Goal: Information Seeking & Learning: Understand process/instructions

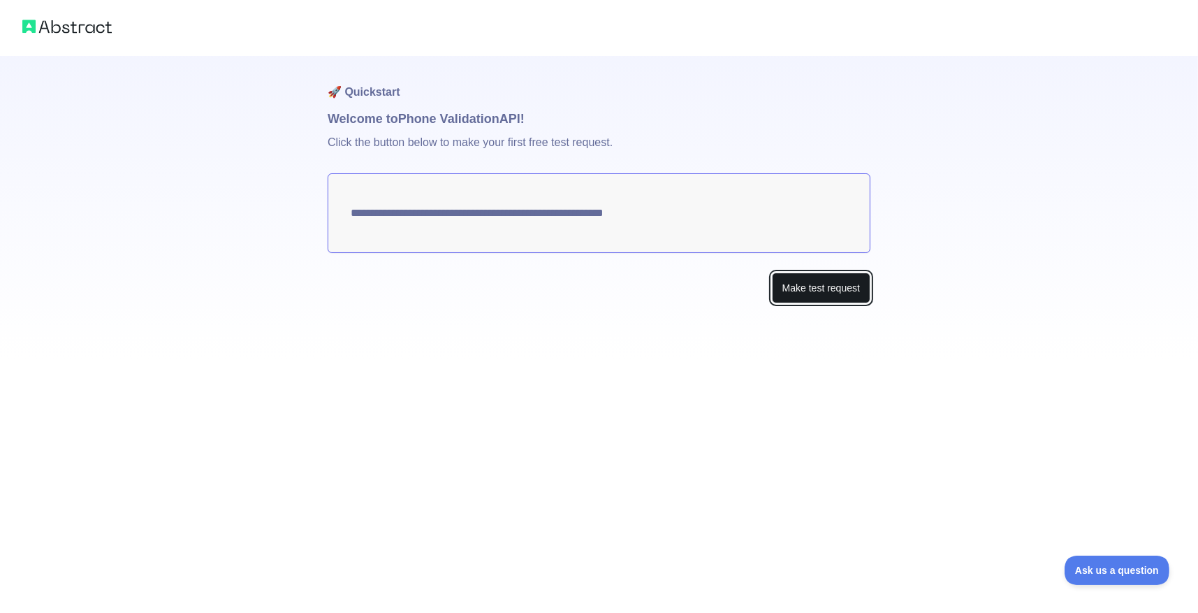
click at [800, 289] on button "Make test request" at bounding box center [821, 287] width 99 height 31
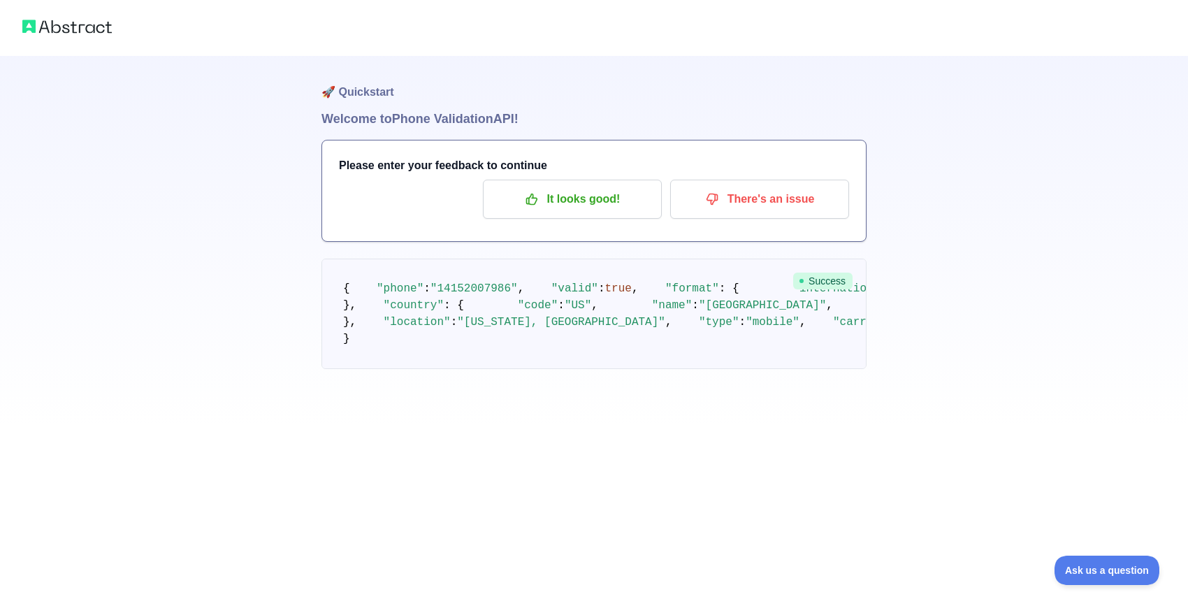
scroll to position [13, 0]
click at [68, 22] on img at bounding box center [66, 27] width 89 height 20
click at [524, 295] on span at bounding box center [537, 288] width 27 height 13
click at [494, 292] on span ""14152007986"" at bounding box center [473, 288] width 87 height 13
drag, startPoint x: 497, startPoint y: 295, endPoint x: 459, endPoint y: 288, distance: 38.4
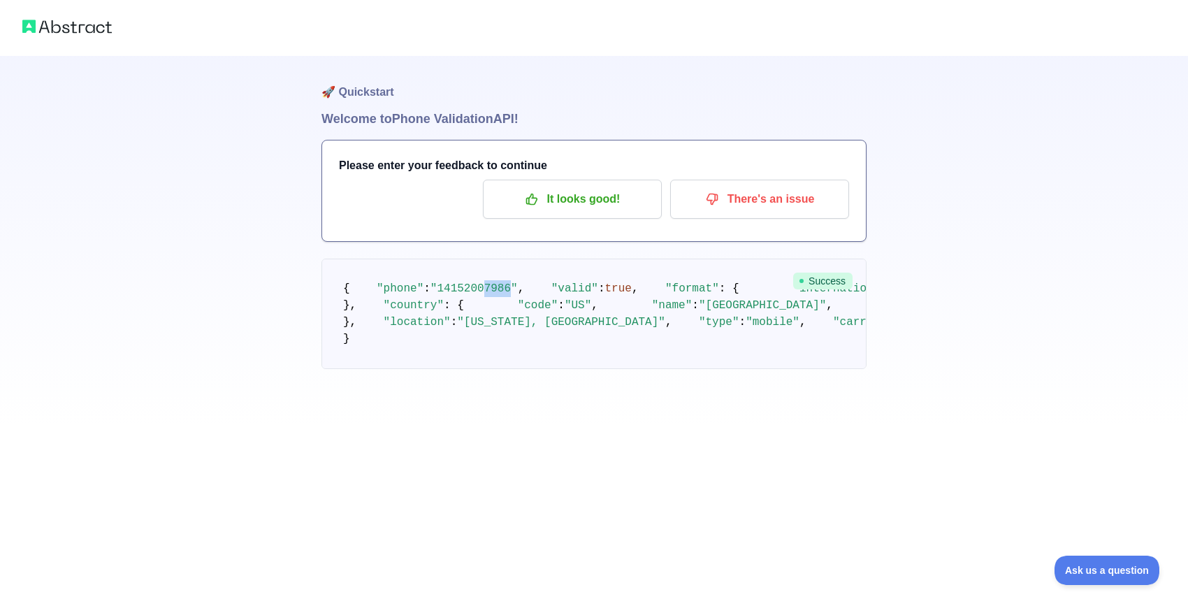
click at [467, 289] on span ""14152007986"" at bounding box center [473, 288] width 87 height 13
click at [605, 295] on span "true" at bounding box center [618, 288] width 27 height 13
click at [64, 38] on div at bounding box center [594, 28] width 1188 height 56
click at [63, 28] on img at bounding box center [66, 27] width 89 height 20
click at [65, 27] on img at bounding box center [66, 27] width 89 height 20
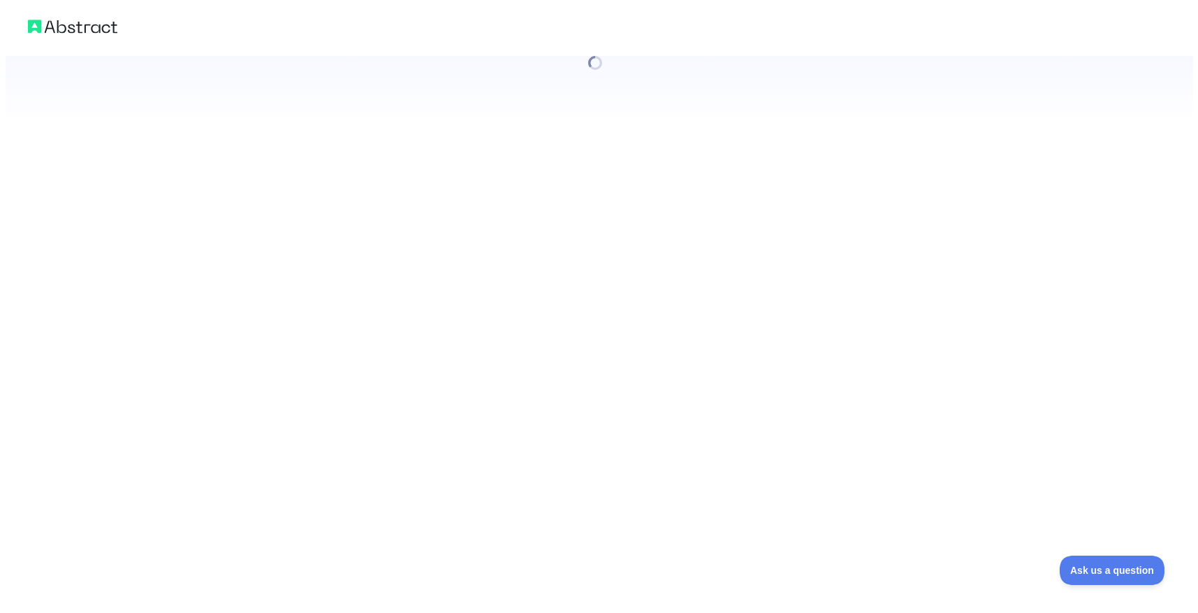
scroll to position [0, 0]
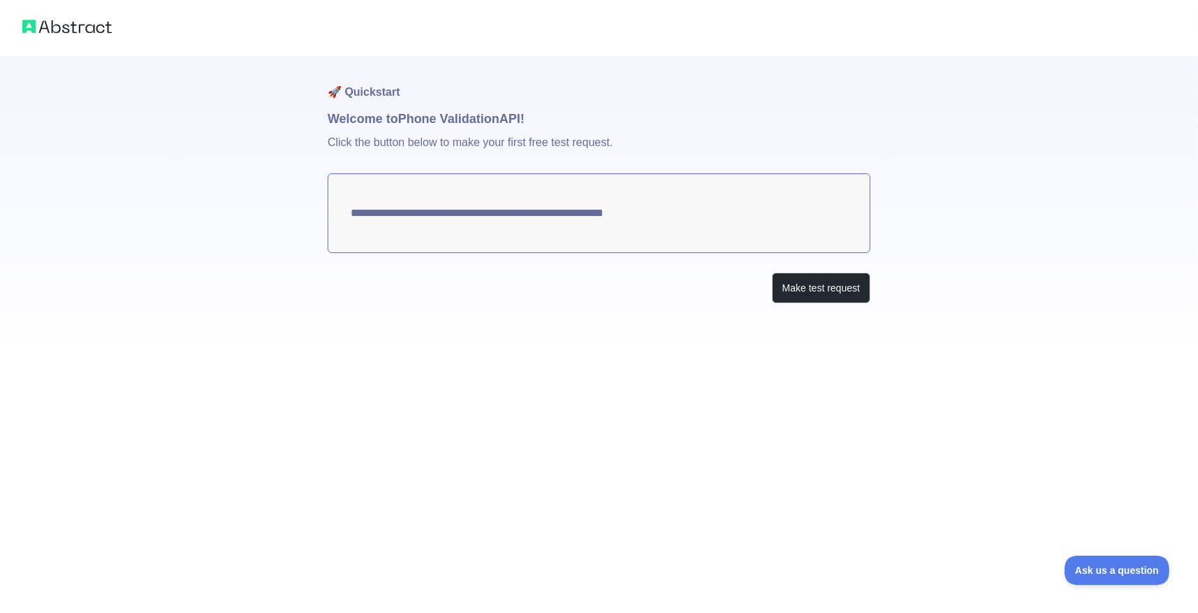
click at [694, 219] on textarea "**********" at bounding box center [599, 213] width 543 height 80
click at [662, 214] on textarea "**********" at bounding box center [599, 213] width 543 height 80
click at [715, 203] on textarea "**********" at bounding box center [599, 213] width 543 height 80
click at [588, 205] on textarea "**********" at bounding box center [599, 213] width 543 height 80
click at [803, 279] on button "Make test request" at bounding box center [821, 287] width 99 height 31
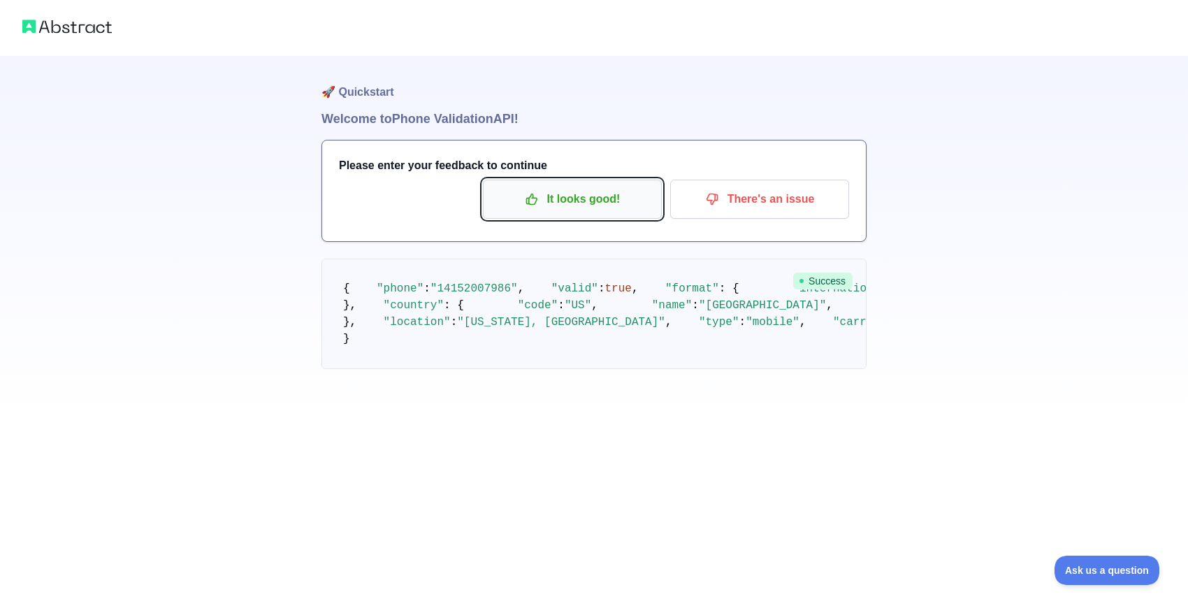
click at [593, 201] on p "It looks good!" at bounding box center [572, 199] width 158 height 24
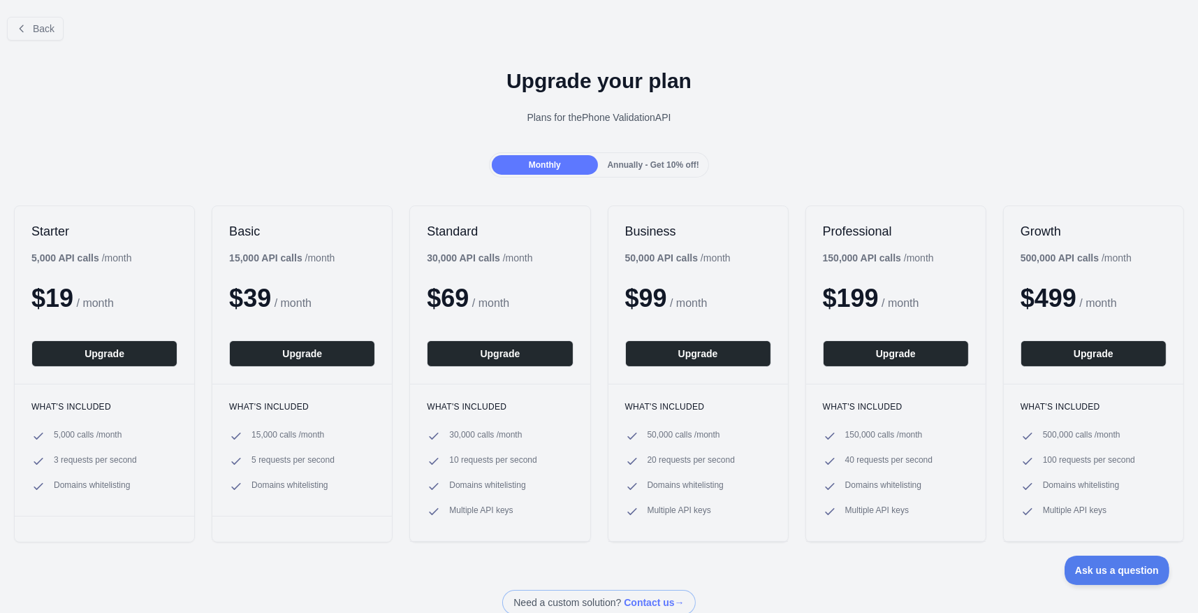
click at [623, 163] on span "Annually - Get 10% off!" at bounding box center [654, 165] width 92 height 10
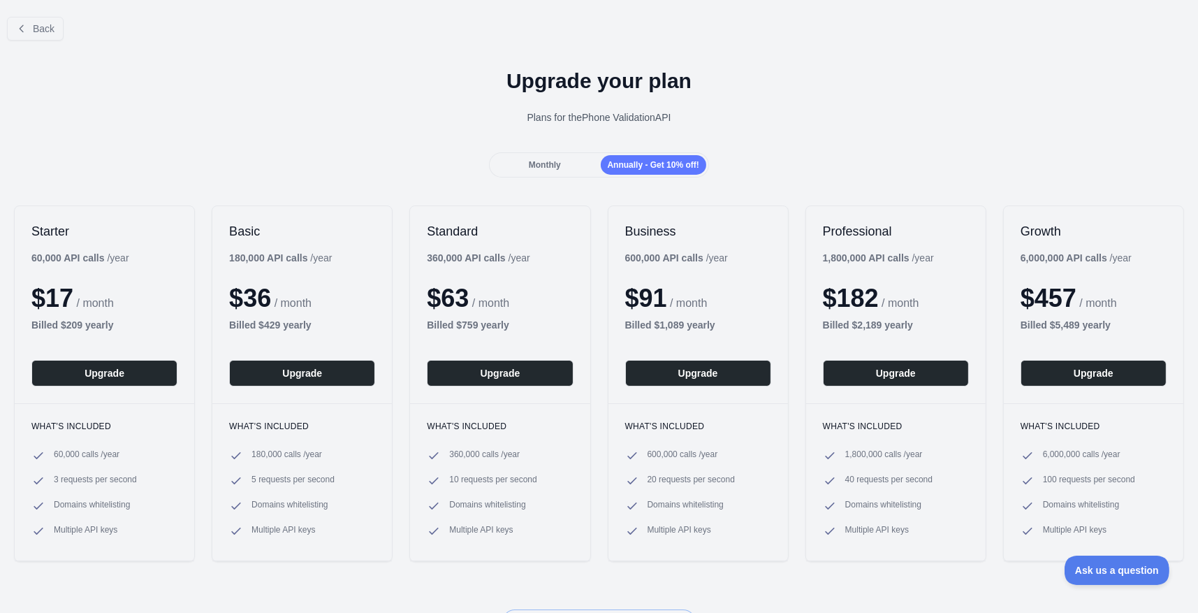
click at [567, 151] on div "Upgrade your plan Plans for the Phone Validation API" at bounding box center [599, 102] width 1198 height 101
click at [564, 157] on div "Monthly" at bounding box center [545, 165] width 106 height 20
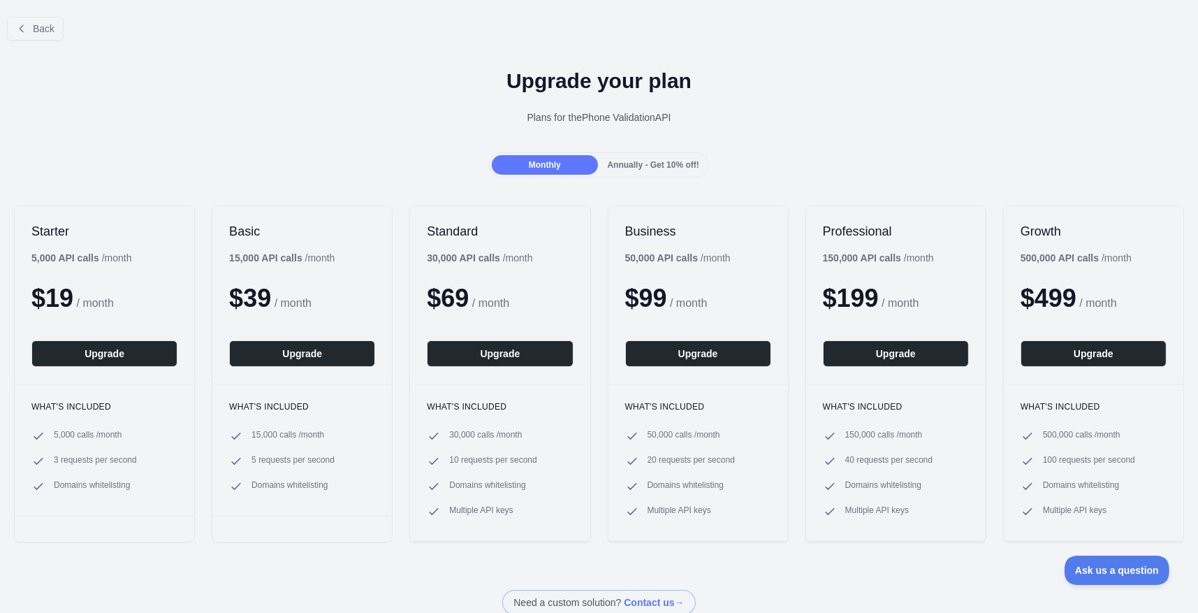
click at [571, 104] on div "Upgrade your plan Plans for the Phone Validation API" at bounding box center [599, 102] width 1198 height 101
click at [21, 20] on button "Back" at bounding box center [35, 29] width 57 height 24
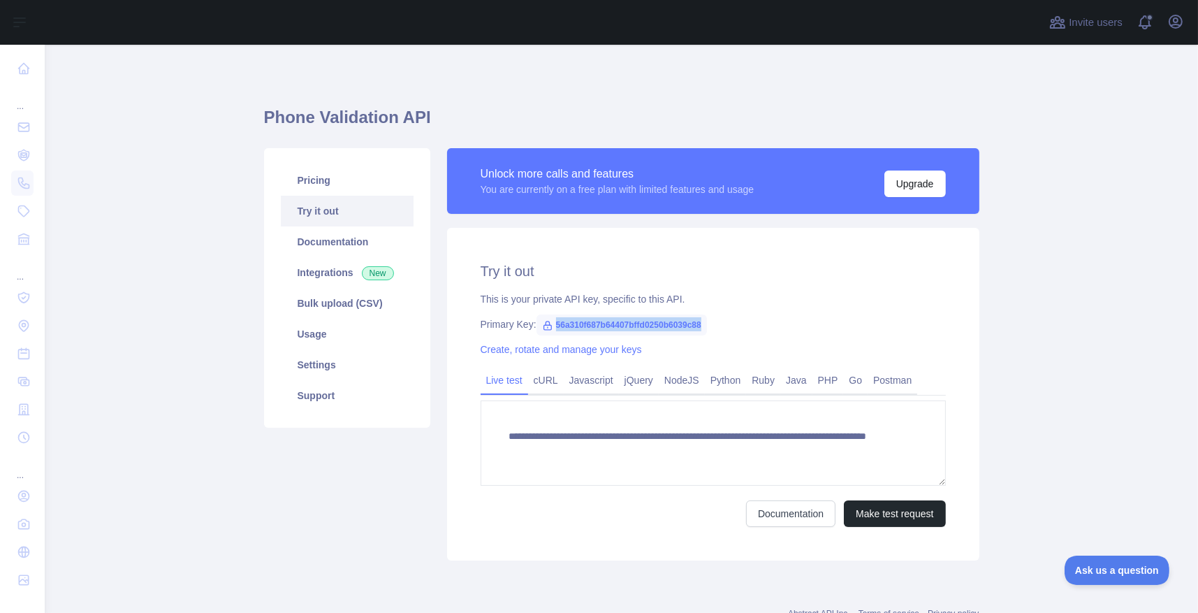
drag, startPoint x: 697, startPoint y: 323, endPoint x: 547, endPoint y: 324, distance: 149.5
click at [547, 324] on span "56a310f687b64407bffd0250b6039c88" at bounding box center [622, 324] width 170 height 21
copy span "56a310f687b64407bffd0250b6039c88"
drag, startPoint x: 450, startPoint y: 93, endPoint x: 481, endPoint y: 68, distance: 39.7
click at [450, 93] on div "**********" at bounding box center [621, 329] width 715 height 502
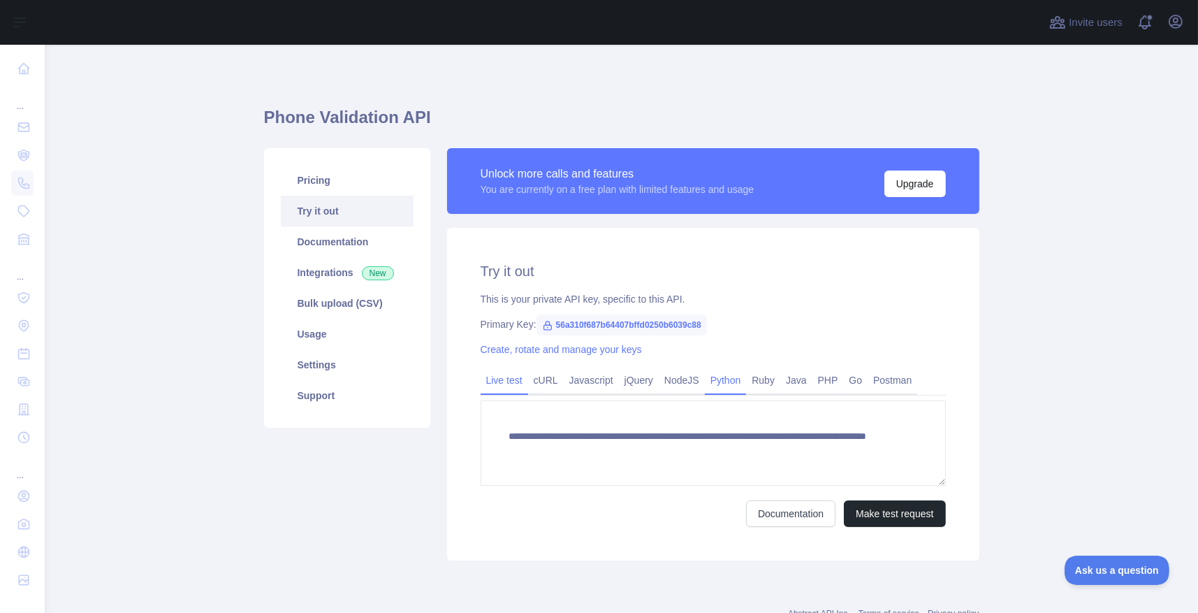
click at [723, 384] on link "Python" at bounding box center [726, 380] width 42 height 22
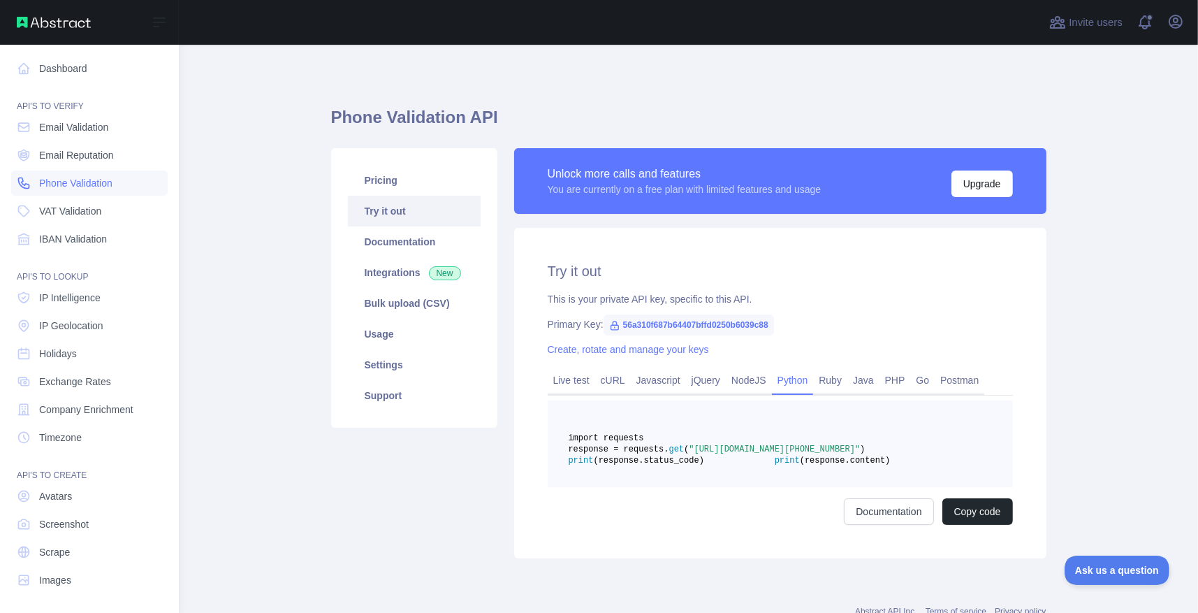
click at [63, 183] on span "Phone Validation" at bounding box center [75, 183] width 73 height 14
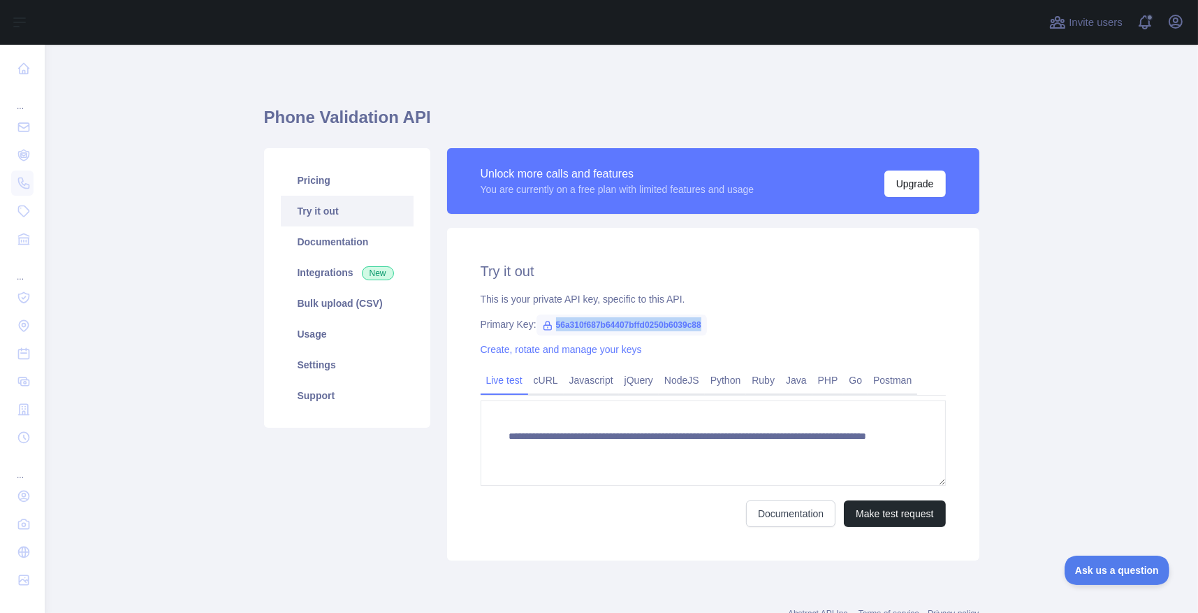
drag, startPoint x: 698, startPoint y: 325, endPoint x: 546, endPoint y: 318, distance: 151.8
click at [546, 318] on span "56a310f687b64407bffd0250b6039c88" at bounding box center [622, 324] width 170 height 21
copy span "56a310f687b64407bffd0250b6039c88"
